Goal: Task Accomplishment & Management: Complete application form

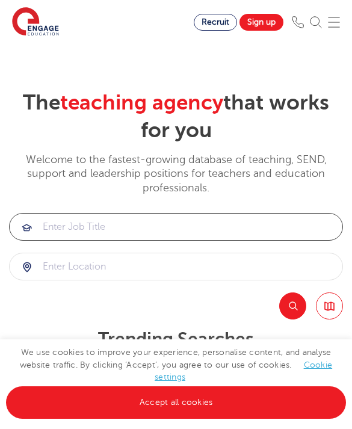
click at [150, 233] on input "search" at bounding box center [176, 227] width 333 height 26
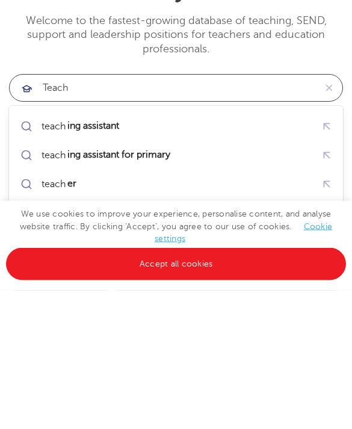
click at [148, 255] on div "teach ing assistant" at bounding box center [175, 265] width 317 height 21
type input "teaching assistant"
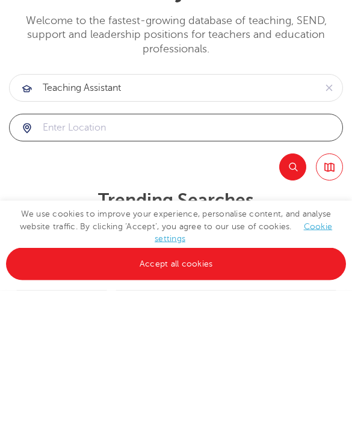
click at [132, 254] on input "search" at bounding box center [176, 267] width 333 height 26
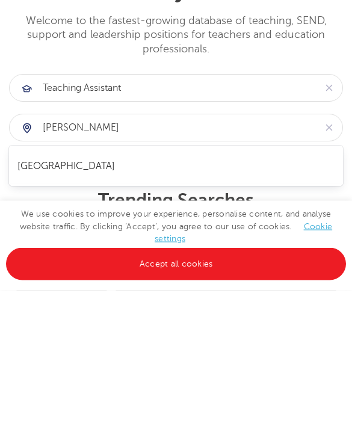
scroll to position [139, 0]
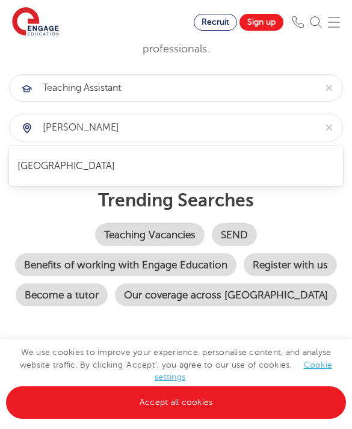
click at [87, 166] on li "[GEOGRAPHIC_DATA]" at bounding box center [176, 166] width 323 height 29
type input "[GEOGRAPHIC_DATA]"
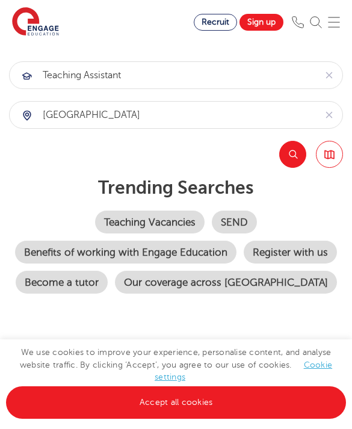
scroll to position [151, 0]
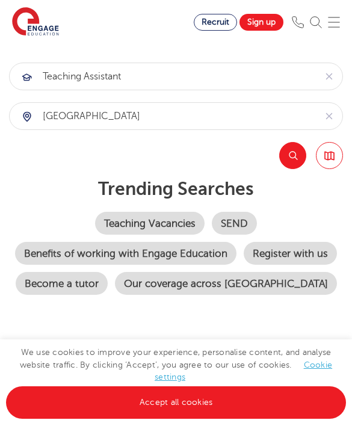
click at [280, 158] on button "Search" at bounding box center [292, 155] width 27 height 27
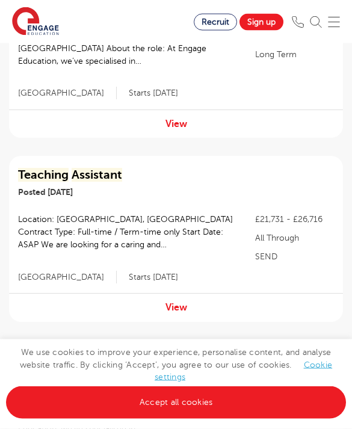
scroll to position [399, 0]
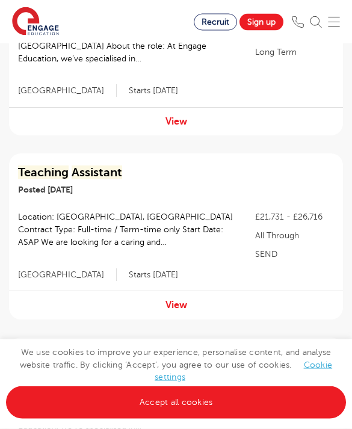
click at [165, 317] on div "View" at bounding box center [176, 305] width 334 height 28
click at [182, 304] on link "View" at bounding box center [177, 306] width 22 height 11
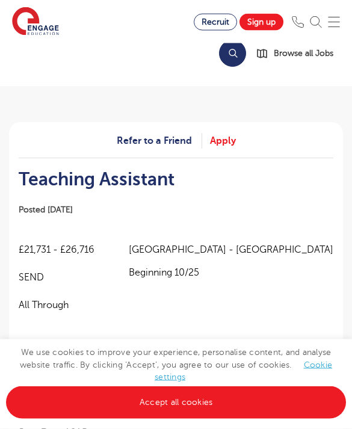
scroll to position [86, 0]
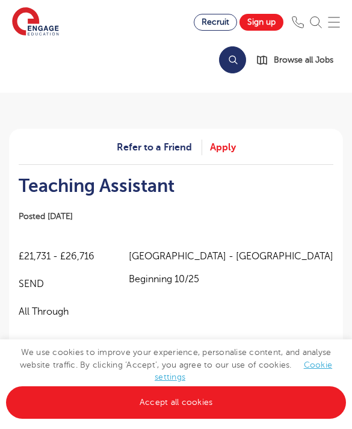
click at [230, 149] on link "Apply" at bounding box center [223, 148] width 26 height 16
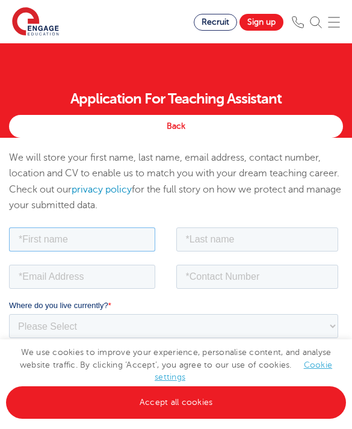
click at [83, 251] on input "text" at bounding box center [82, 240] width 146 height 24
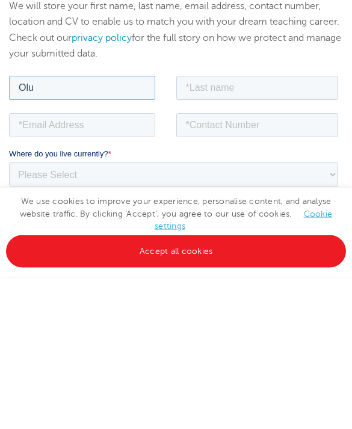
type input "Olu"
click at [251, 82] on input "text" at bounding box center [257, 88] width 163 height 24
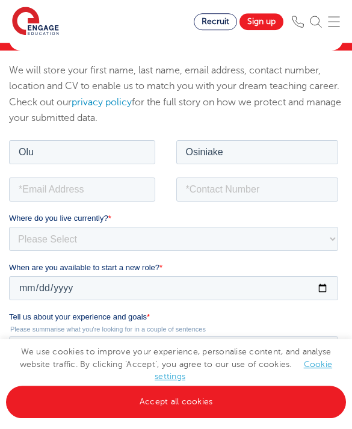
scroll to position [152, 0]
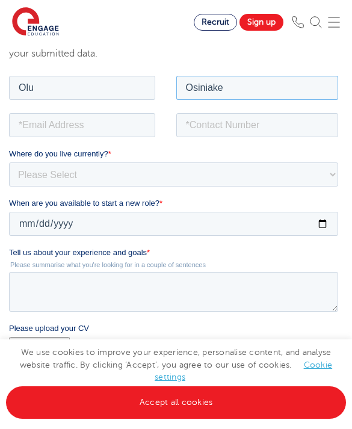
click at [245, 90] on input "Osiniake" at bounding box center [257, 88] width 163 height 24
type input "Osinaike"
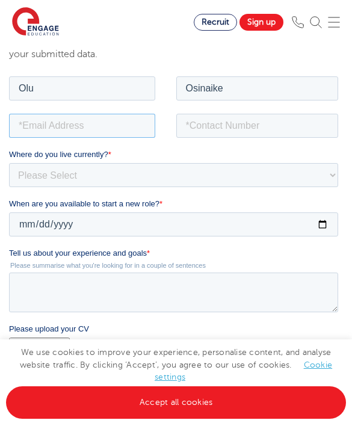
click at [95, 126] on input "email" at bounding box center [82, 126] width 146 height 24
click at [30, 122] on input "email" at bounding box center [82, 126] width 146 height 24
paste input "Olu.osinaike11@gmail.com"
type input "Olu.osinaike11@gmail.com"
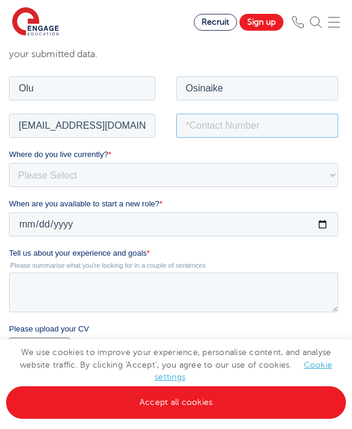
click at [214, 134] on input "tel" at bounding box center [257, 126] width 163 height 24
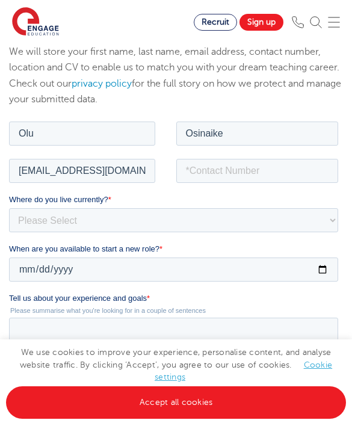
scroll to position [110, 0]
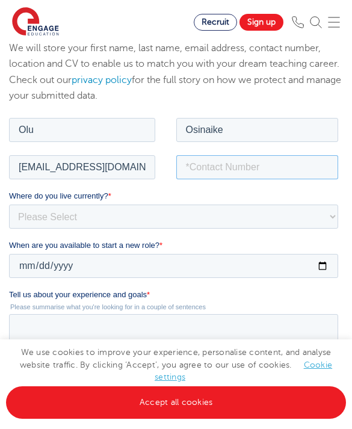
click at [215, 171] on input "tel" at bounding box center [257, 167] width 163 height 24
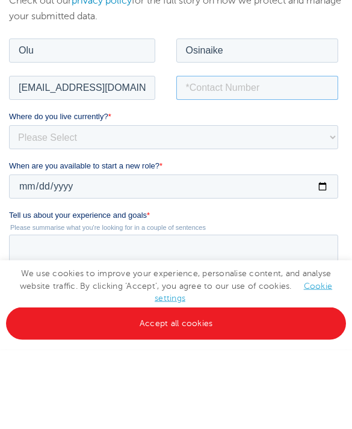
click at [200, 92] on input "tel" at bounding box center [257, 88] width 163 height 24
paste input "07817481631Olu.osinaike11@gmail.comProfile"
type input "07817481631"
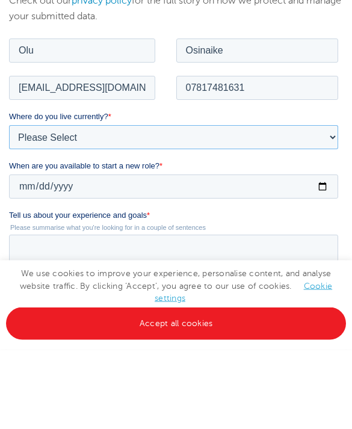
click at [86, 140] on select "Please Select UK Canada Ireland Australia New Zealand Europe USA South Africa J…" at bounding box center [173, 137] width 329 height 24
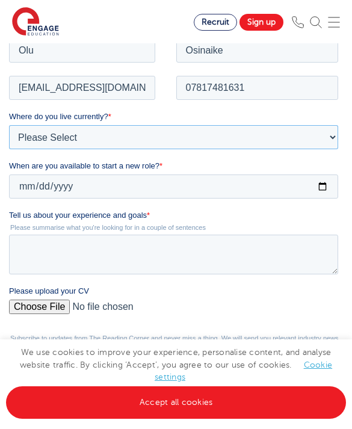
select select "UK"
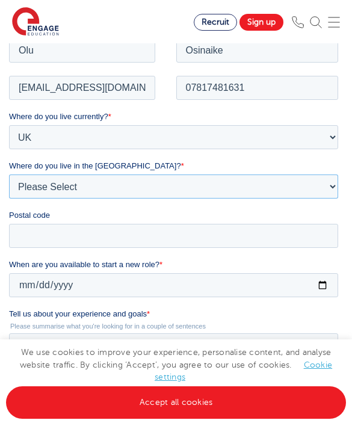
click at [127, 185] on select "Please Select Overseas Barnsley Bedfordshire Berkshire Bournemouth Bracknell Fo…" at bounding box center [173, 187] width 329 height 24
select select "Hertfordshire"
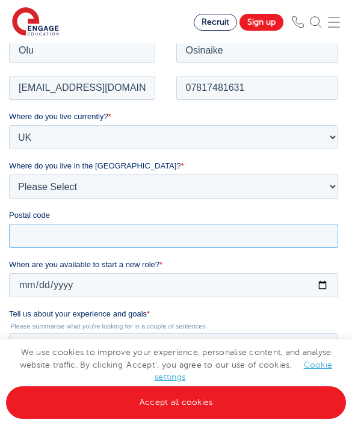
click at [109, 245] on input "Postal code" at bounding box center [173, 236] width 329 height 24
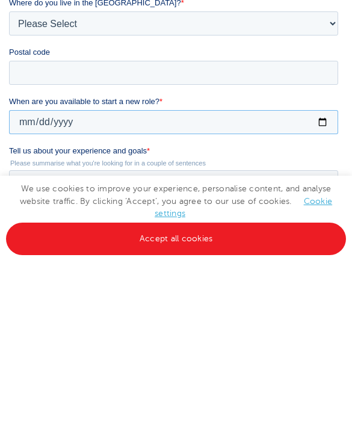
click at [174, 128] on input "When are you available to start a new role? *" at bounding box center [173, 123] width 329 height 24
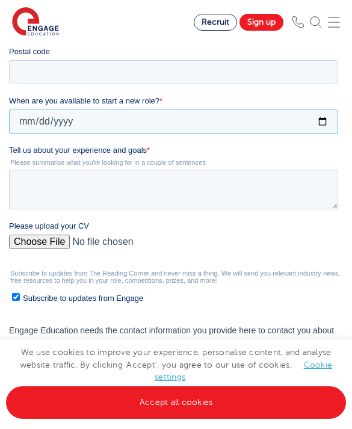
type input "2025-09-29"
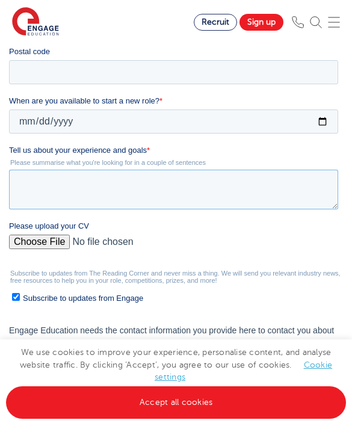
click at [151, 189] on textarea "Tell us about your experience and goals *" at bounding box center [173, 190] width 329 height 40
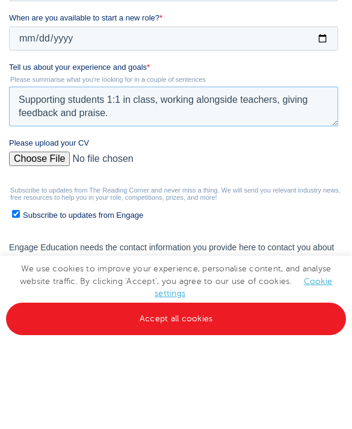
type textarea "Supporting students 1:1 in class, working alongside teachers, giving feedback a…"
click at [23, 163] on input "Please upload your CV" at bounding box center [173, 164] width 329 height 24
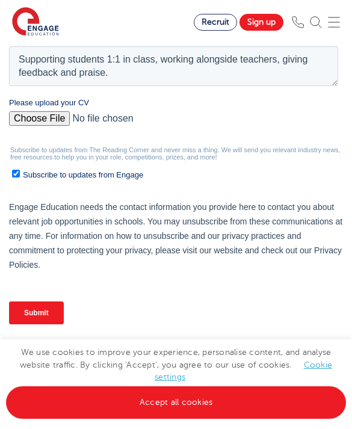
scroll to position [478, 0]
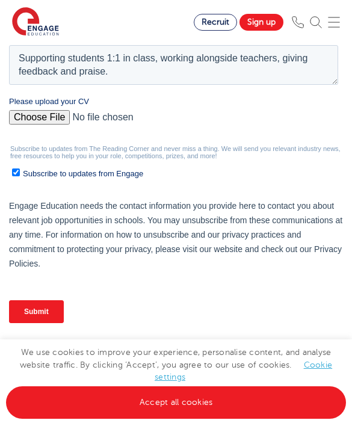
click at [34, 113] on input "Please upload your CV" at bounding box center [173, 123] width 329 height 24
type input "C:\fakepath\Olu Osinaike CV 2025.docx"
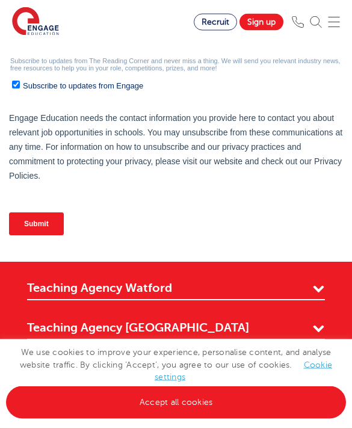
scroll to position [531, 0]
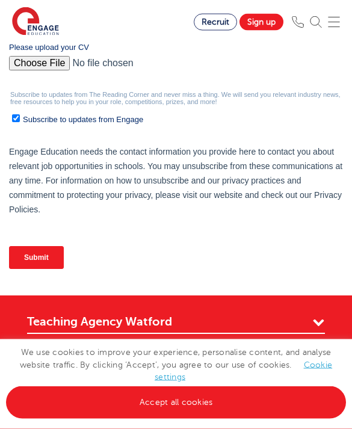
click at [41, 261] on input "Submit" at bounding box center [36, 258] width 55 height 23
